Goal: Information Seeking & Learning: Learn about a topic

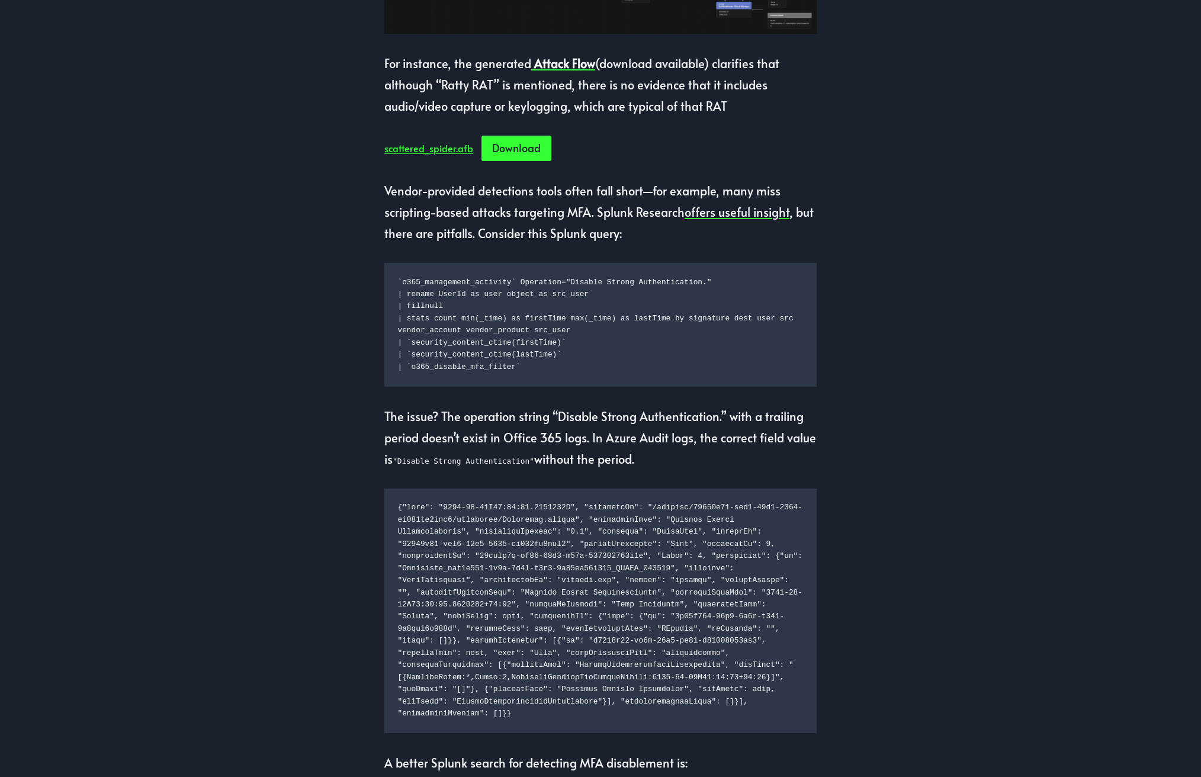
scroll to position [1126, 0]
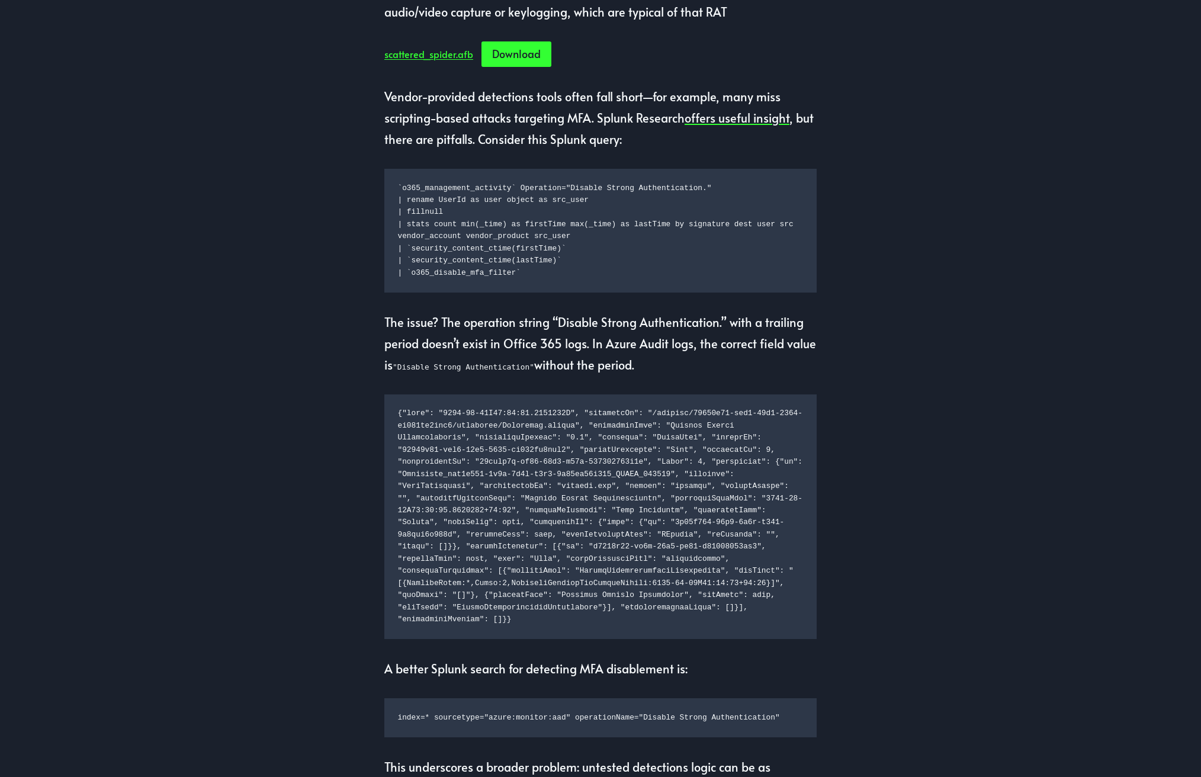
click at [330, 380] on div "Scattered Spider is a rapidly emerging threat. As a native English-speaking gro…" at bounding box center [600, 580] width 1201 height 3058
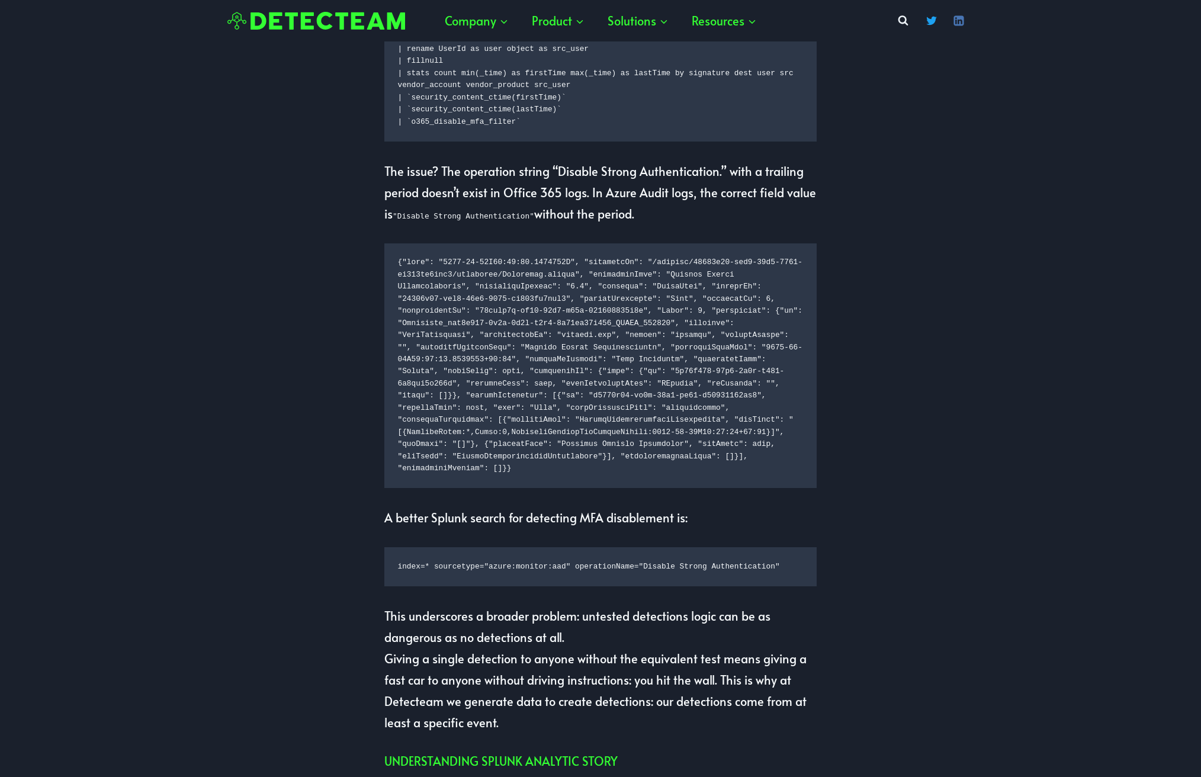
scroll to position [1275, 0]
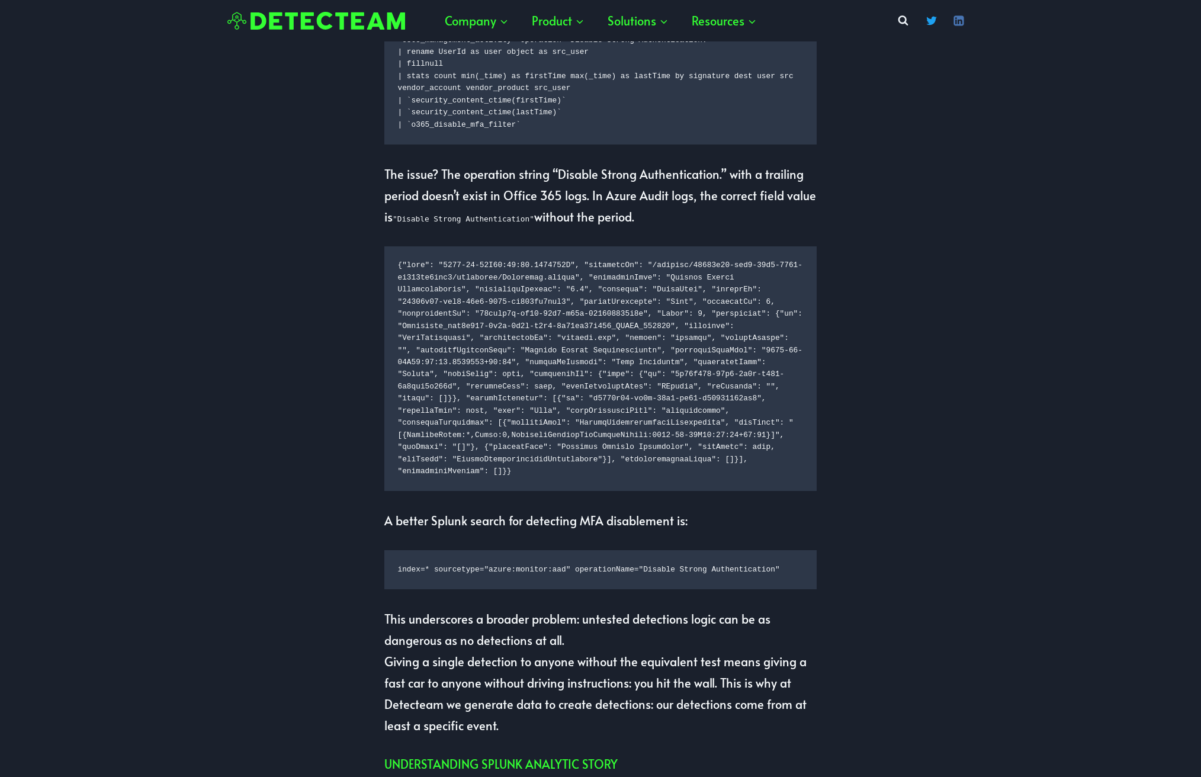
click at [475, 389] on code at bounding box center [601, 368] width 406 height 218
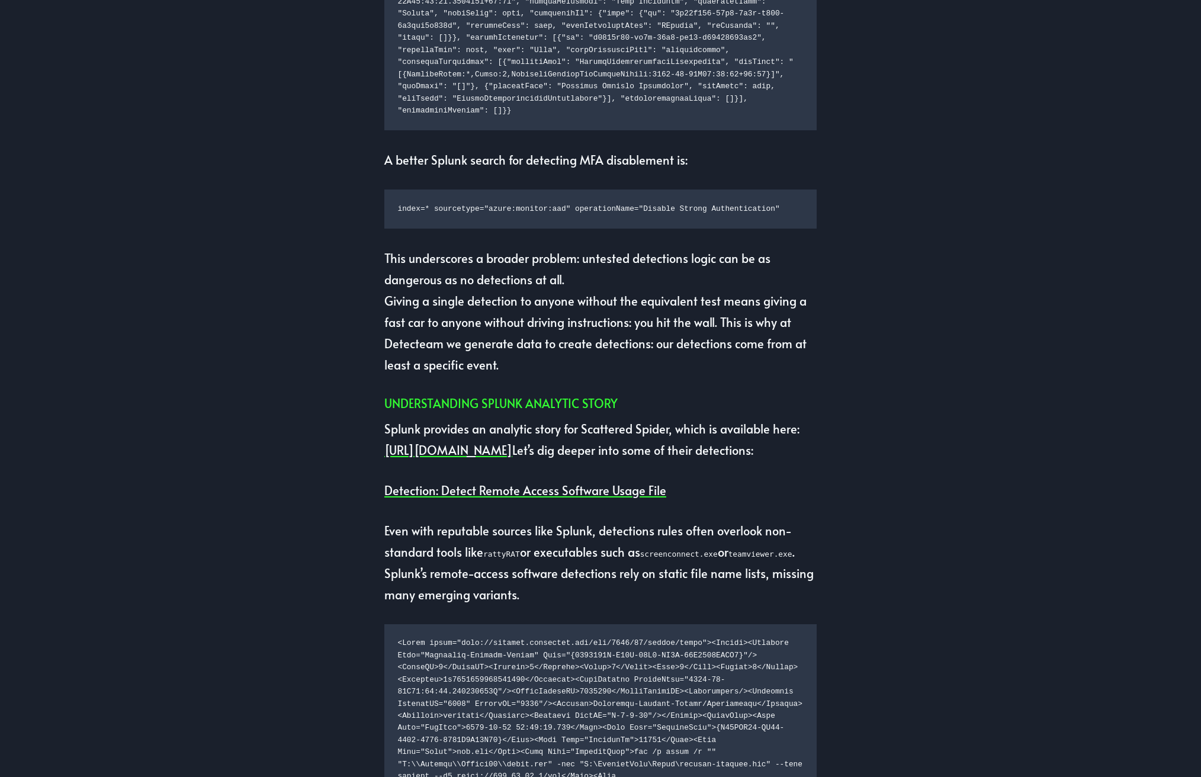
scroll to position [1634, 0]
click at [389, 304] on p "This underscores a broader problem: untested detections logic can be as dangero…" at bounding box center [600, 313] width 432 height 128
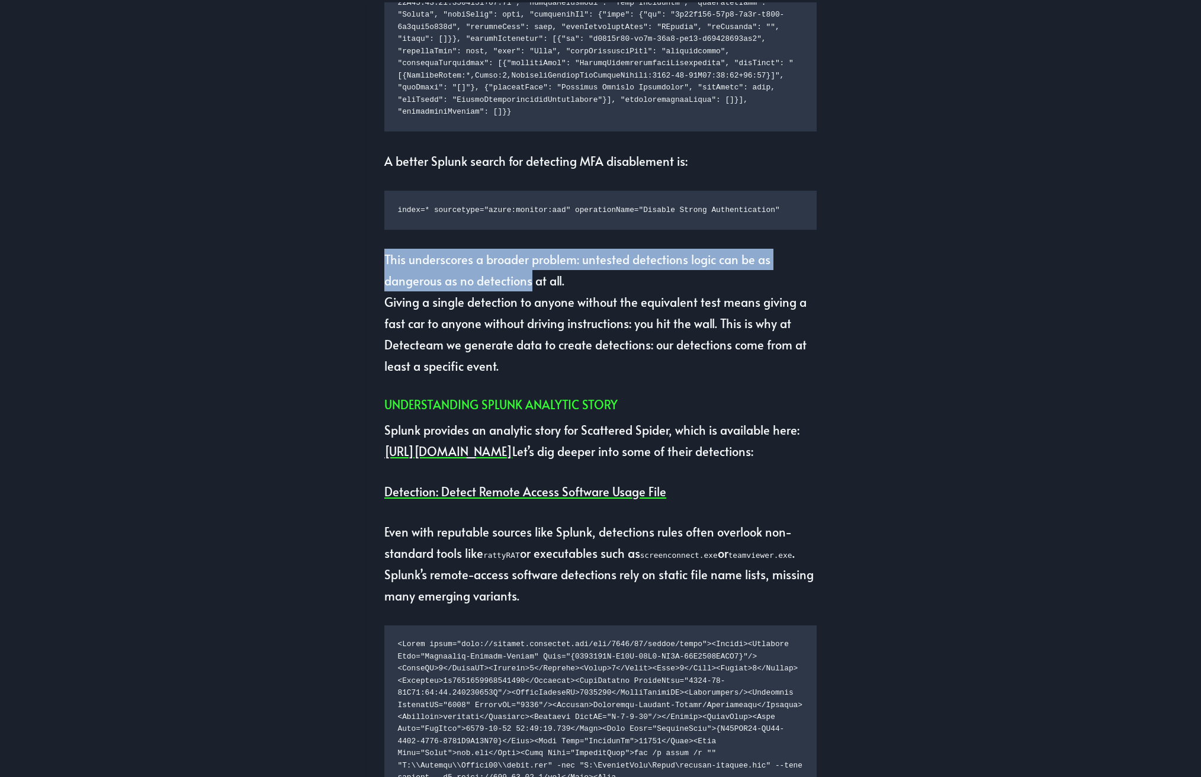
drag, startPoint x: 389, startPoint y: 304, endPoint x: 526, endPoint y: 330, distance: 139.9
click at [526, 330] on p "This underscores a broader problem: untested detections logic can be as dangero…" at bounding box center [600, 313] width 432 height 128
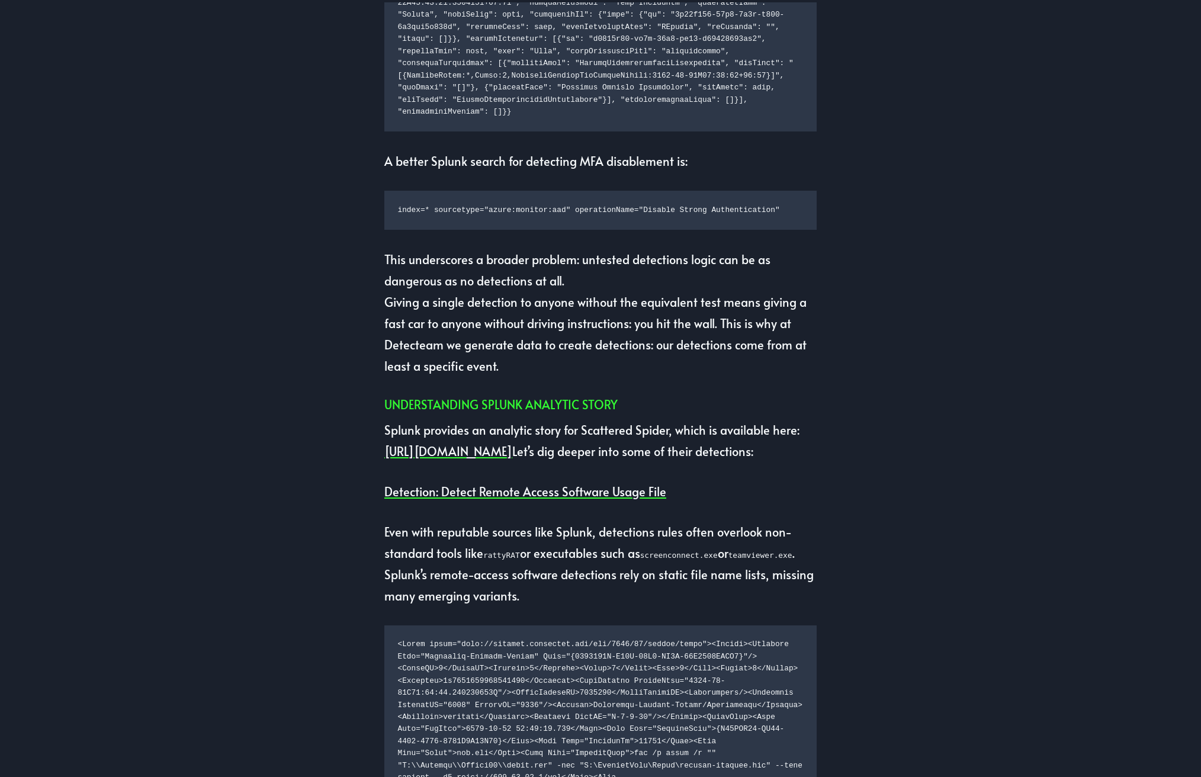
click at [397, 346] on p "This underscores a broader problem: untested detections logic can be as dangero…" at bounding box center [600, 313] width 432 height 128
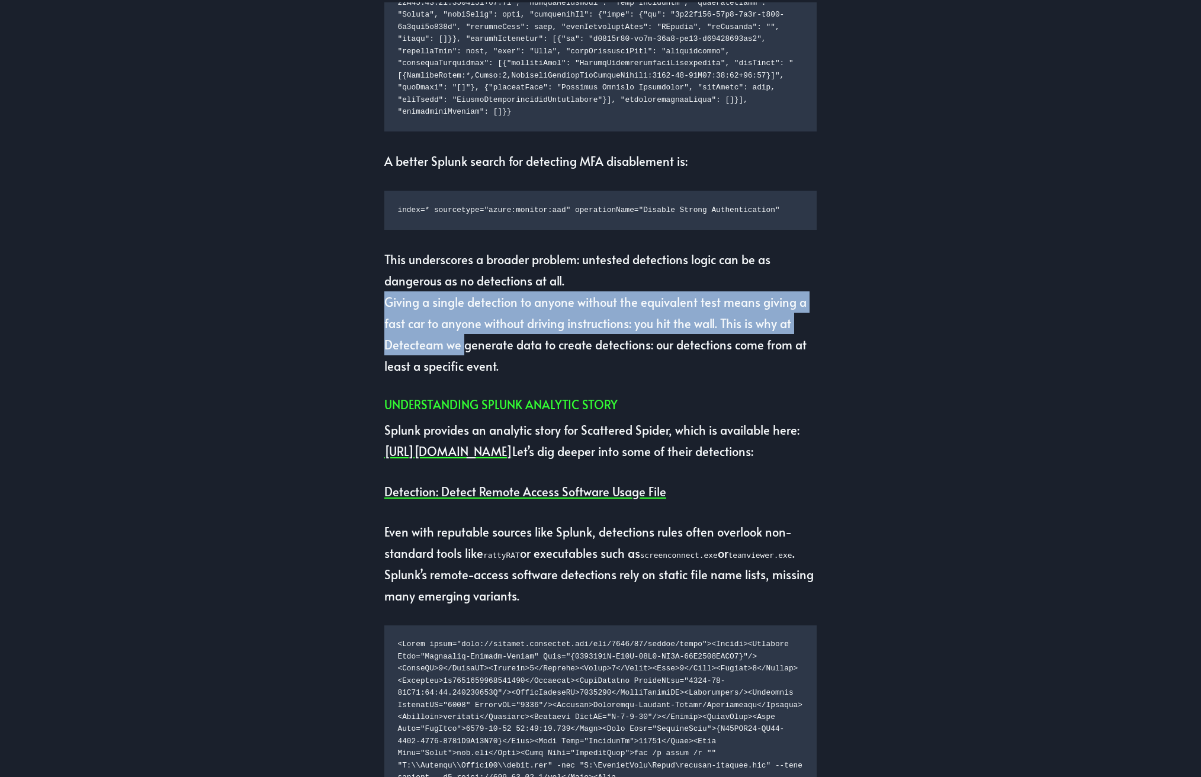
drag, startPoint x: 397, startPoint y: 346, endPoint x: 460, endPoint y: 384, distance: 74.1
click at [461, 377] on p "This underscores a broader problem: untested detections logic can be as dangero…" at bounding box center [600, 313] width 432 height 128
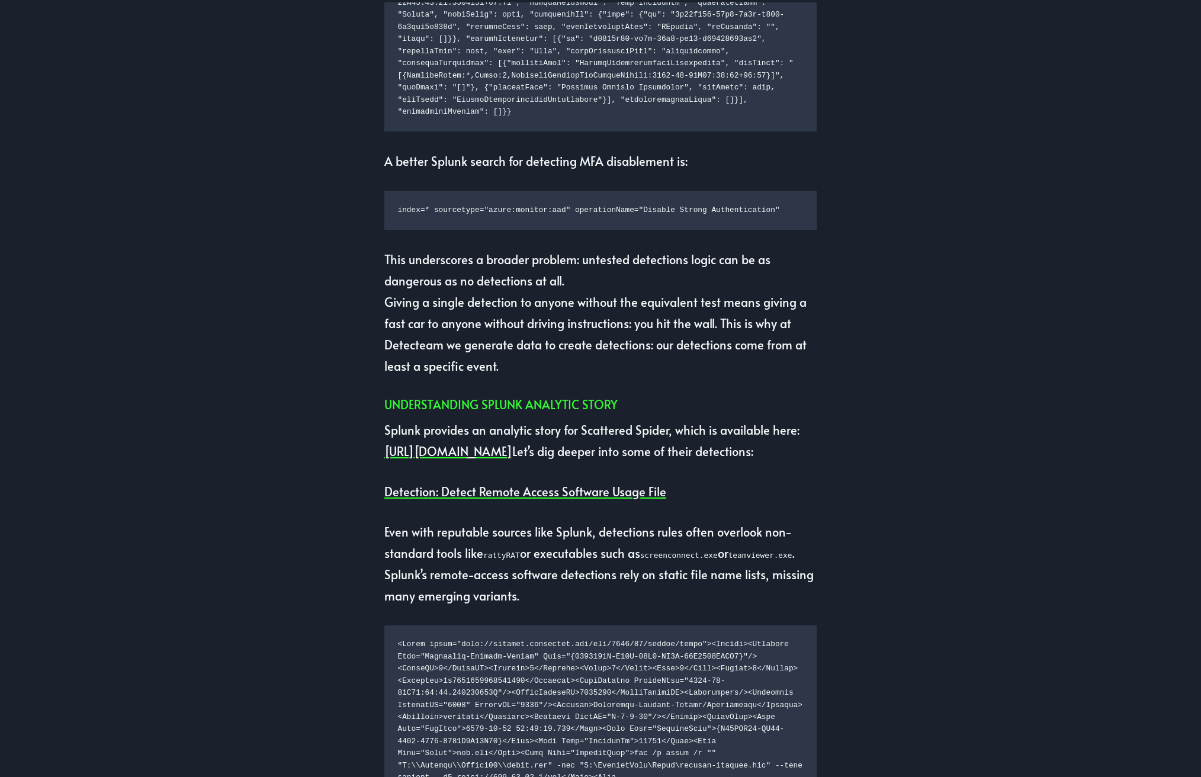
click at [396, 306] on p "This underscores a broader problem: untested detections logic can be as dangero…" at bounding box center [600, 313] width 432 height 128
click at [395, 301] on p "This underscores a broader problem: untested detections logic can be as dangero…" at bounding box center [600, 313] width 432 height 128
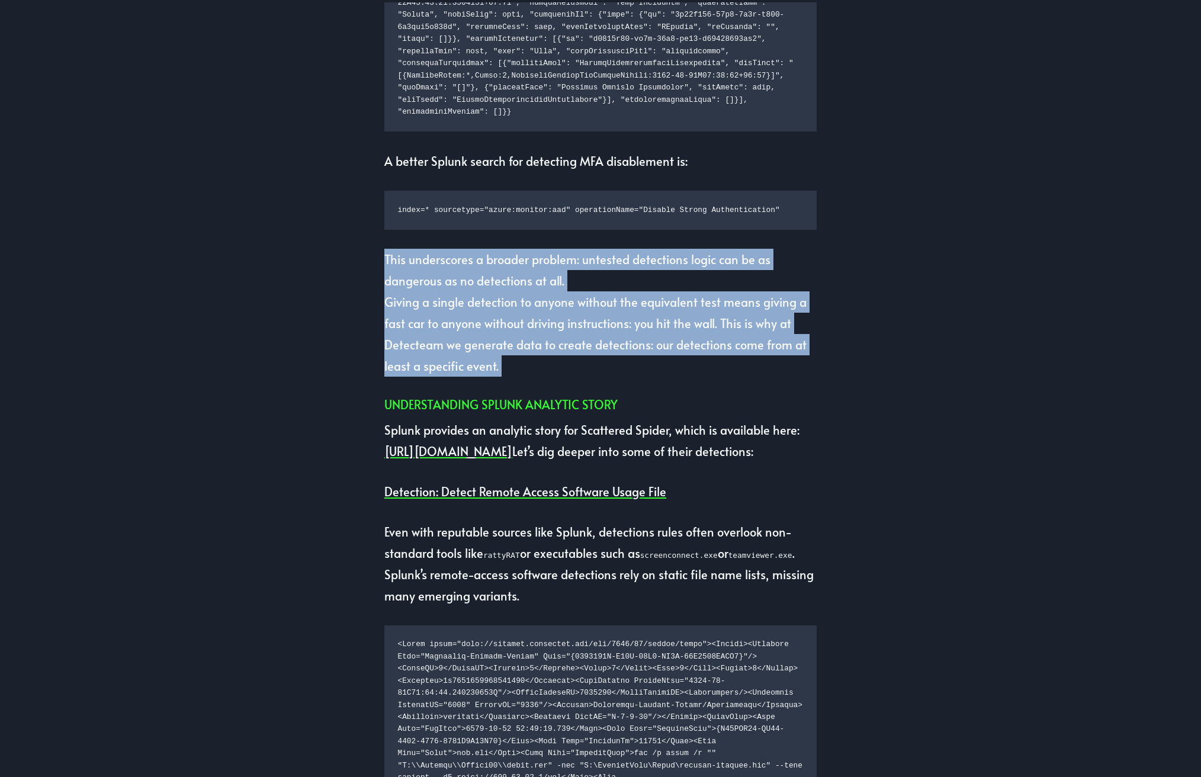
drag, startPoint x: 395, startPoint y: 301, endPoint x: 518, endPoint y: 417, distance: 169.3
click at [518, 377] on p "This underscores a broader problem: untested detections logic can be as dangero…" at bounding box center [600, 313] width 432 height 128
copy div "This underscores a broader problem: untested detections logic can be as dangero…"
